Goal: Entertainment & Leisure: Consume media (video, audio)

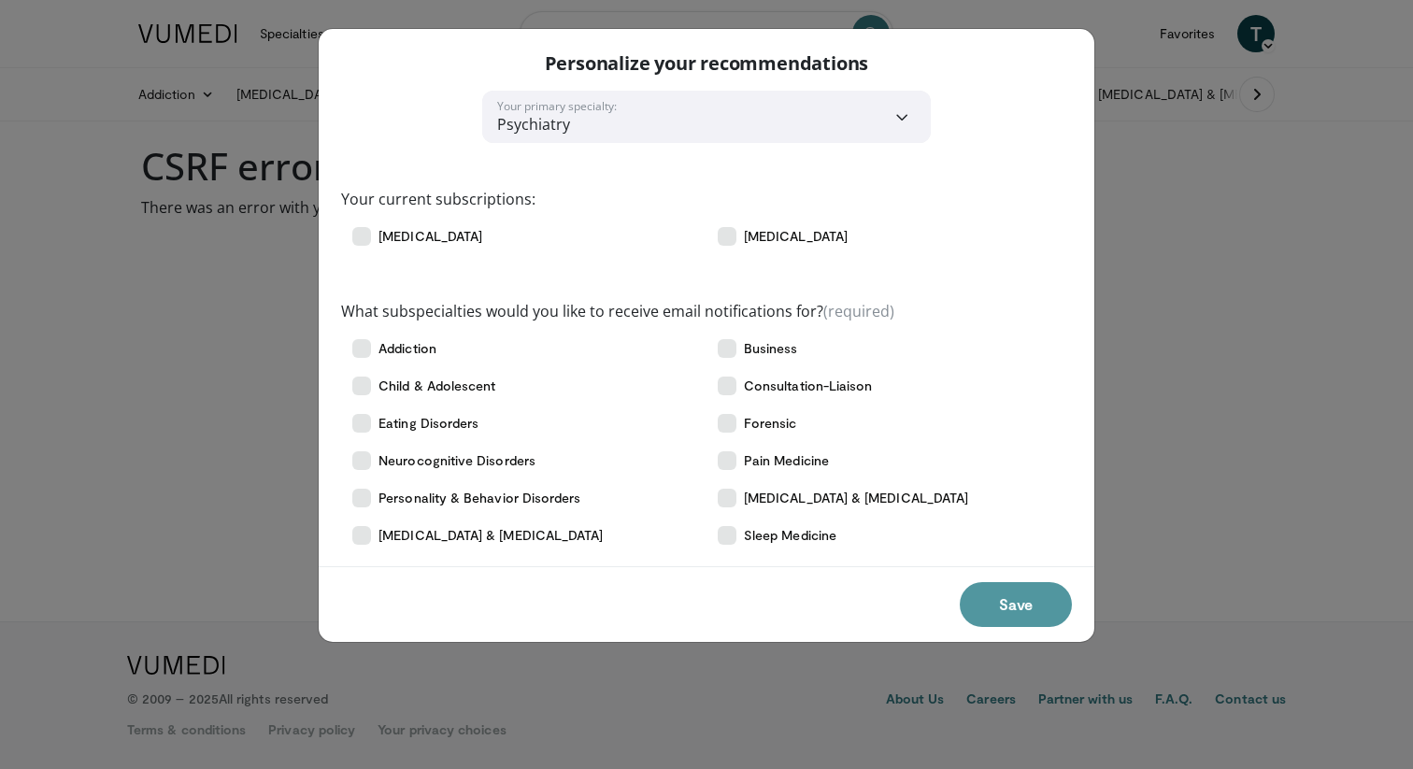
click at [987, 605] on button "Save" at bounding box center [1015, 604] width 112 height 45
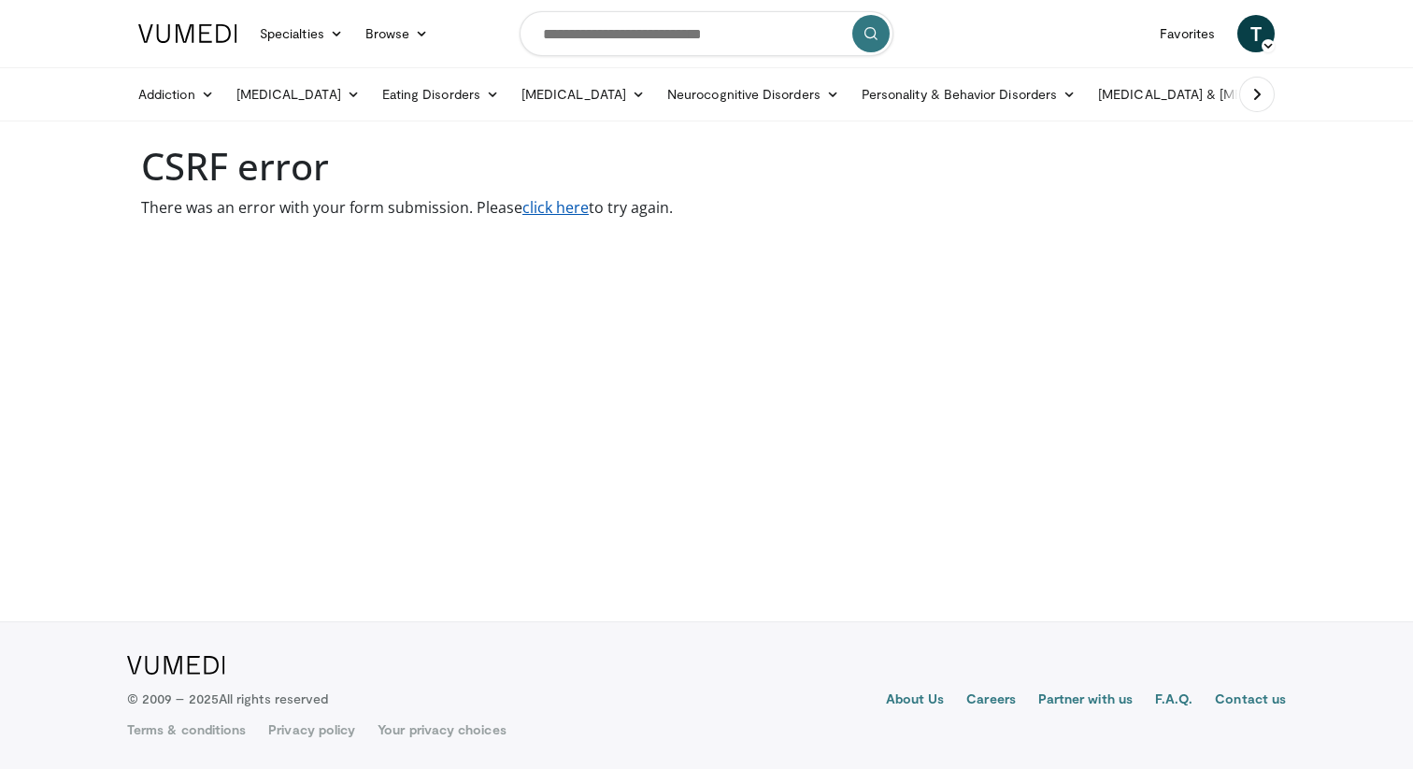
click at [547, 200] on link "click here" at bounding box center [555, 207] width 66 height 21
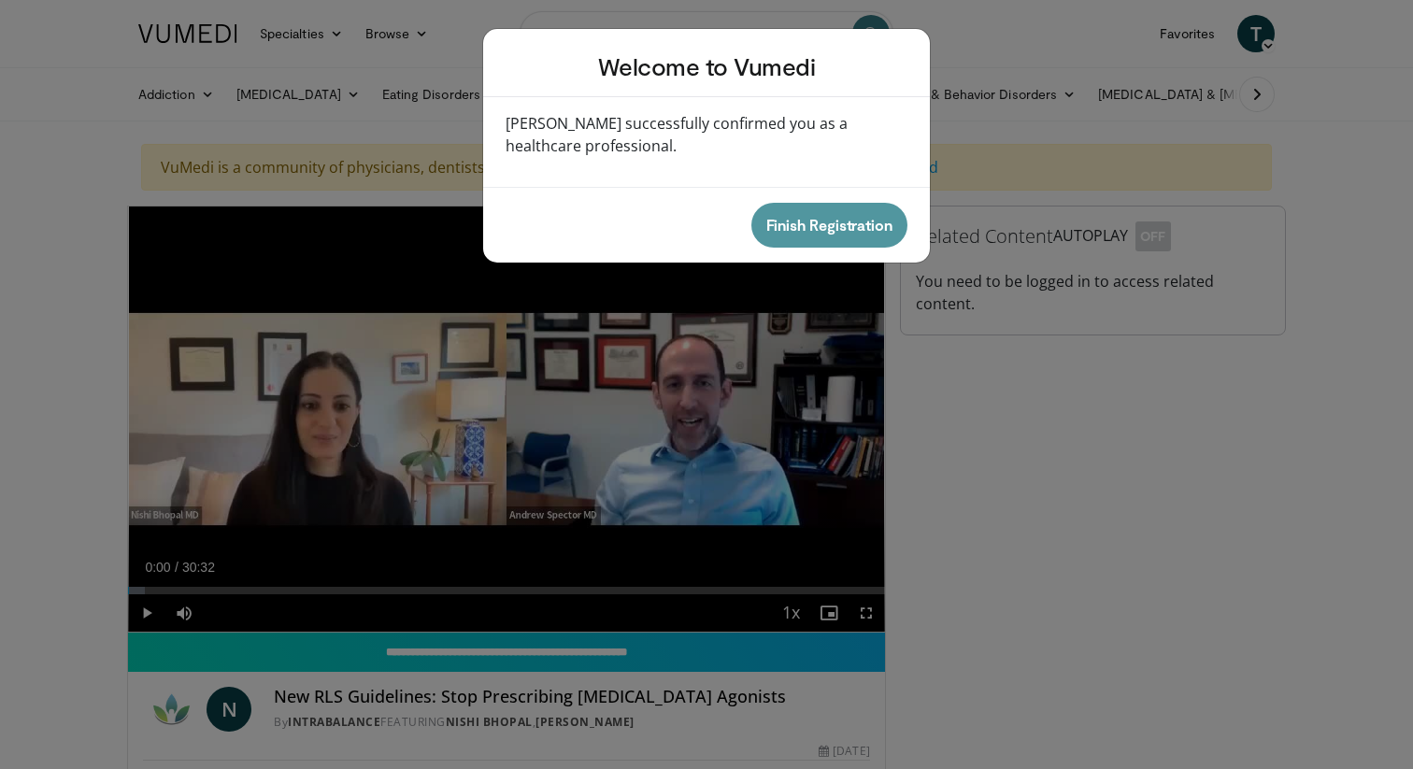
click at [779, 225] on button "Finish Registration" at bounding box center [829, 225] width 156 height 45
click at [150, 612] on div "Welcome to Vumedi Vumedi successfully confirmed you as a healthcare professiona…" at bounding box center [706, 384] width 1413 height 769
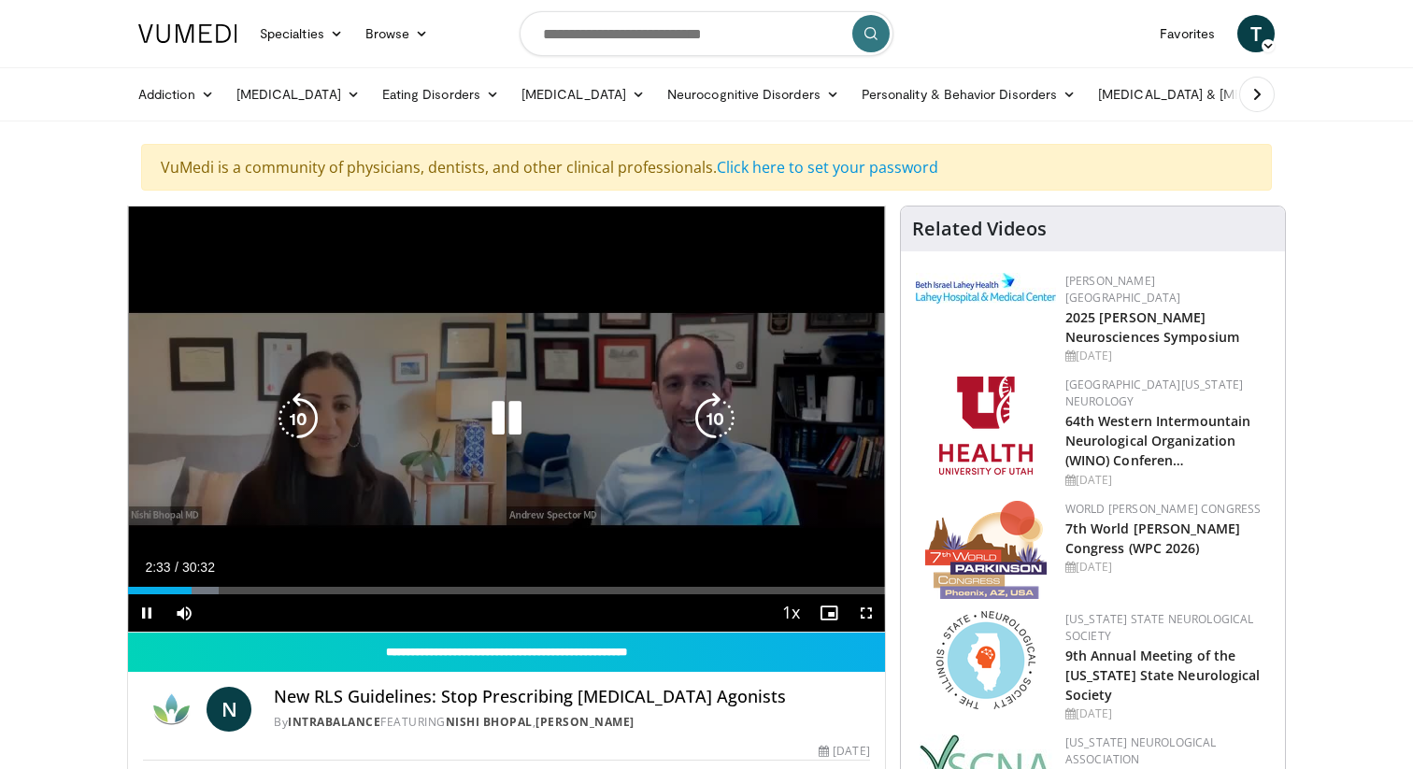
click at [495, 428] on icon "Video Player" at bounding box center [506, 418] width 52 height 52
click at [504, 409] on icon "Video Player" at bounding box center [506, 418] width 52 height 52
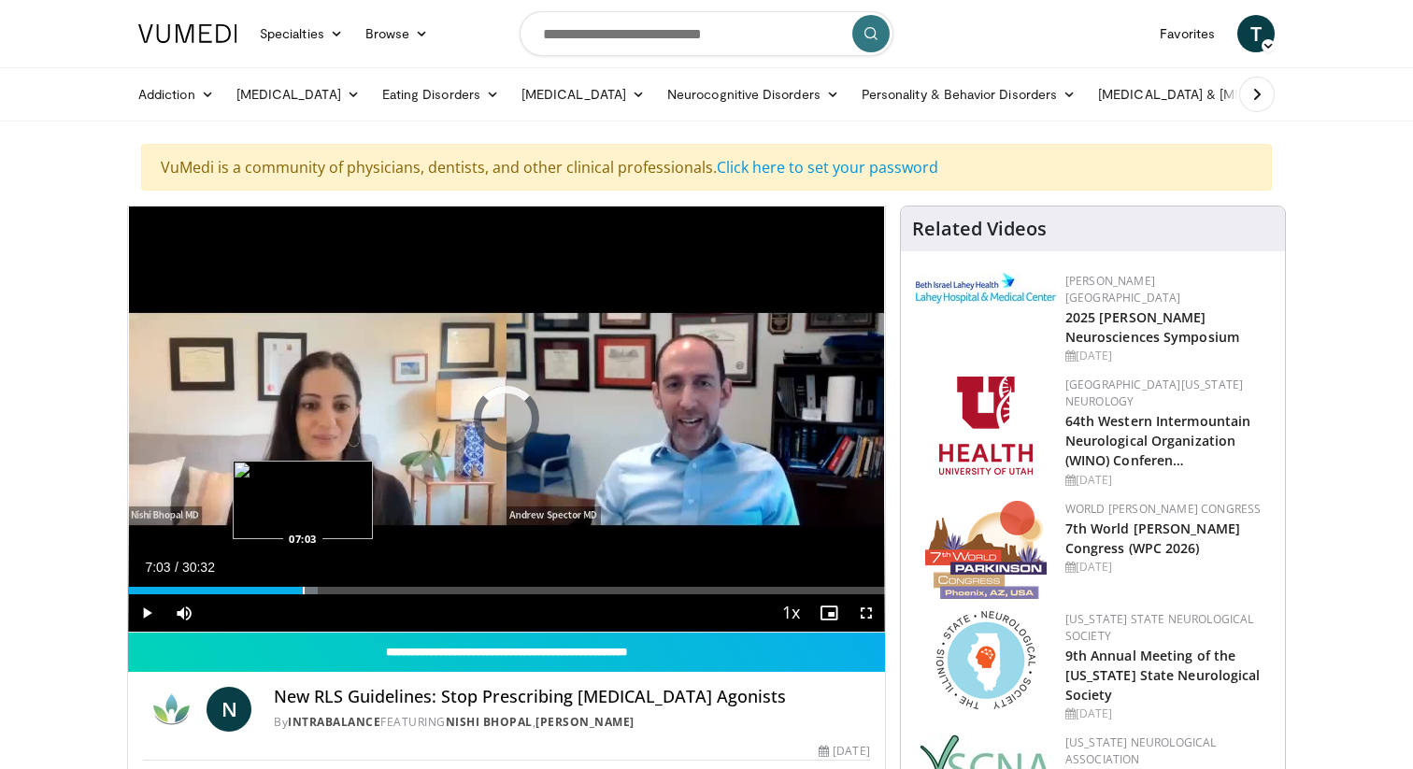
drag, startPoint x: 332, startPoint y: 591, endPoint x: 302, endPoint y: 590, distance: 30.0
click at [303, 590] on div "Progress Bar" at bounding box center [304, 590] width 2 height 7
click at [318, 590] on div "Progress Bar" at bounding box center [318, 590] width 2 height 7
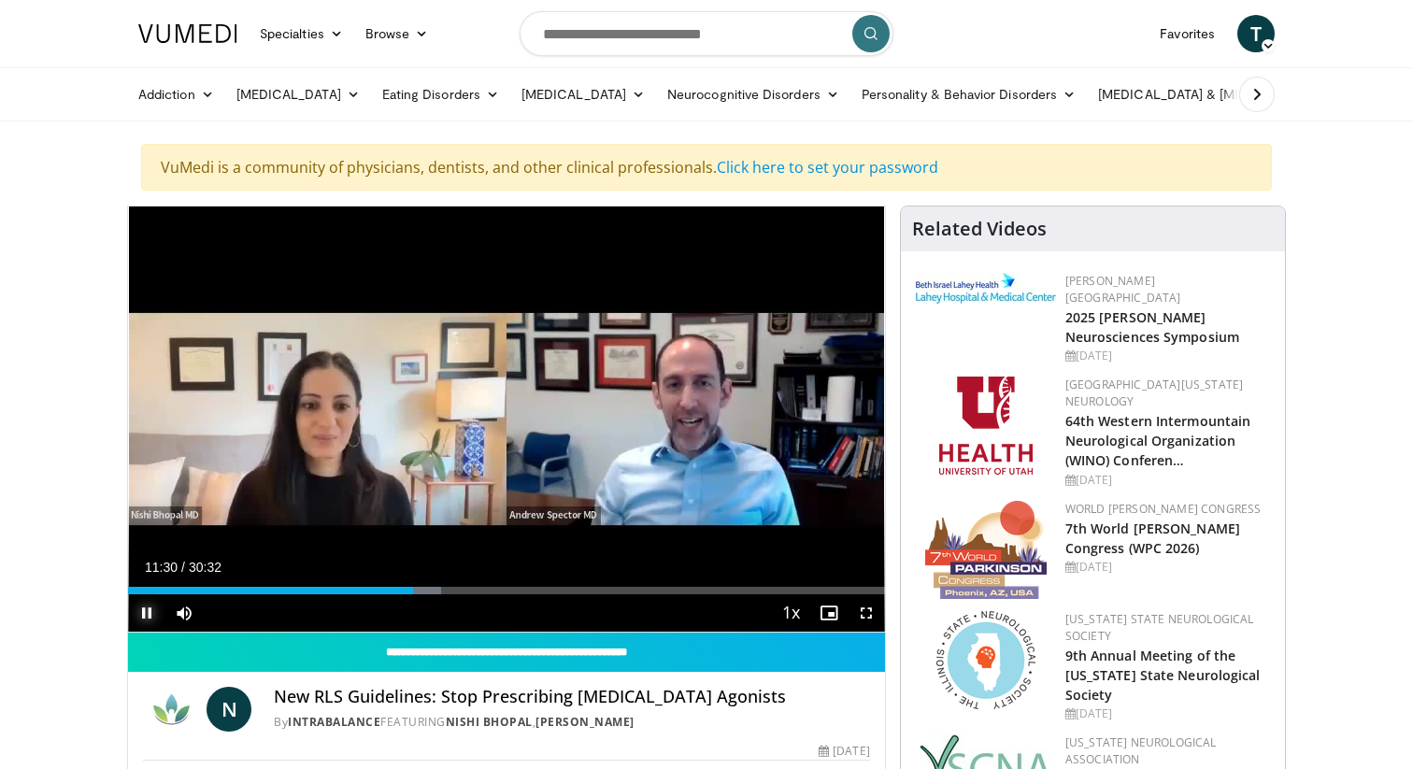
click at [144, 604] on span "Video Player" at bounding box center [146, 612] width 37 height 37
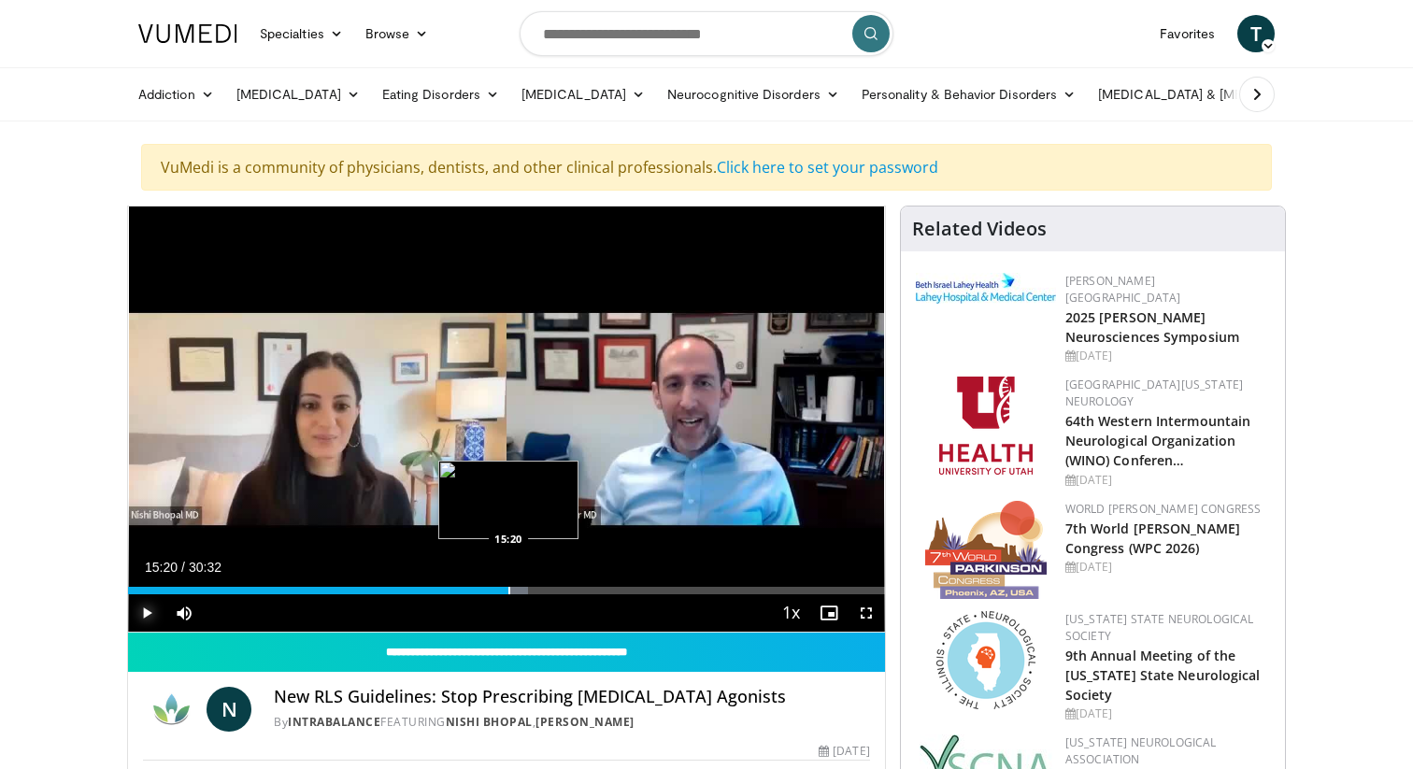
drag, startPoint x: 561, startPoint y: 592, endPoint x: 508, endPoint y: 583, distance: 53.1
click at [508, 583] on div "Loaded : 52.85% 15:20 15:20" at bounding box center [506, 585] width 757 height 18
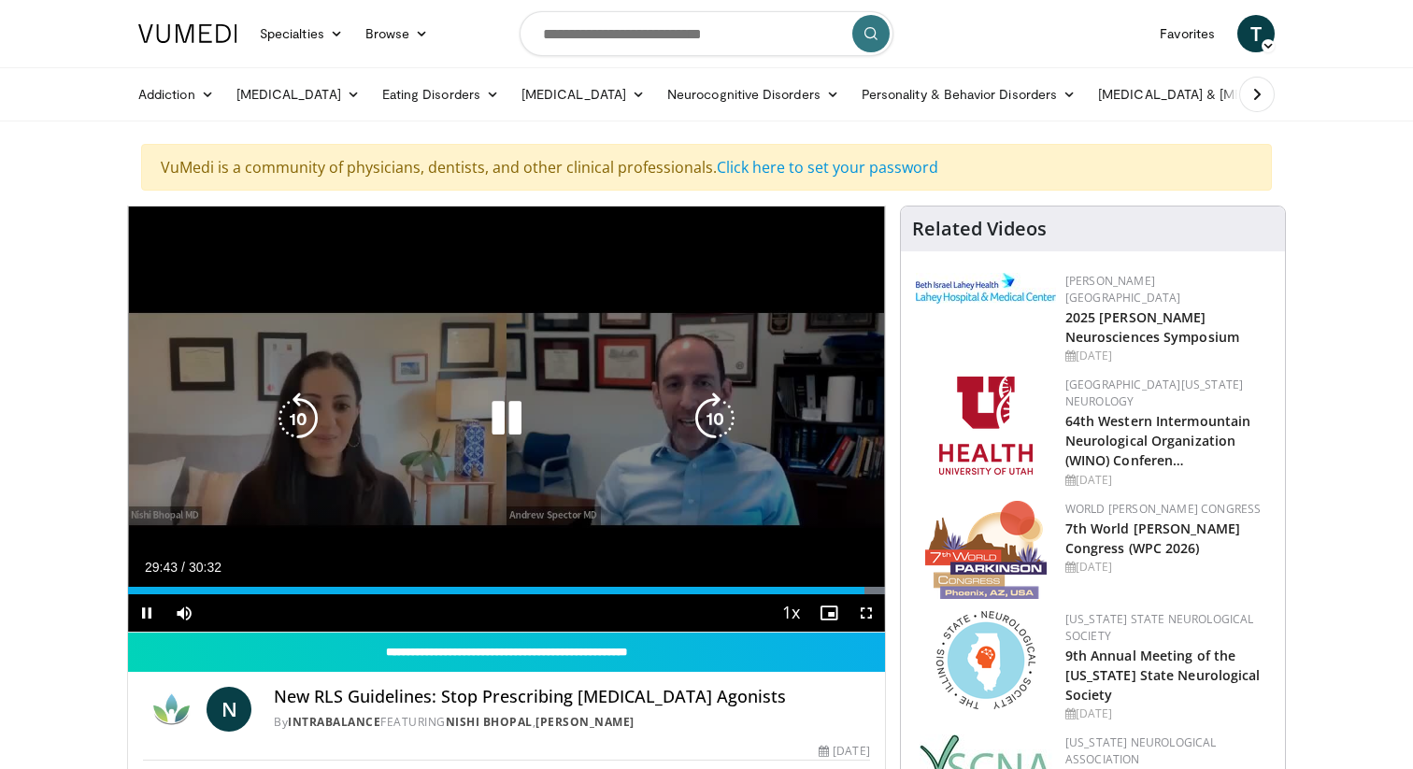
click at [510, 418] on icon "Video Player" at bounding box center [506, 418] width 52 height 52
